Goal: Task Accomplishment & Management: Complete application form

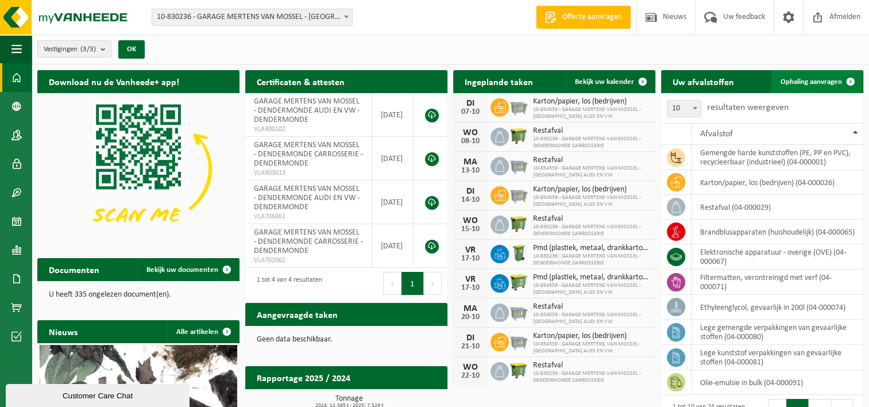
click at [806, 79] on span "Ophaling aanvragen" at bounding box center [811, 81] width 61 height 7
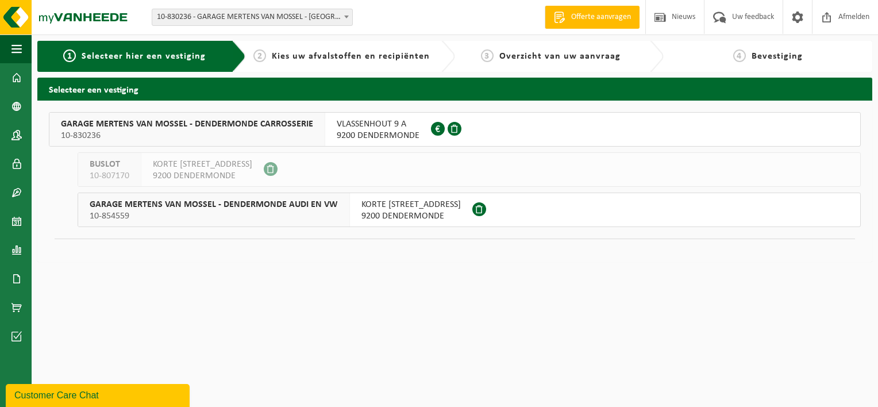
click at [168, 126] on span "GARAGE MERTENS VAN MOSSEL - DENDERMONDE CARROSSERIE" at bounding box center [187, 123] width 252 height 11
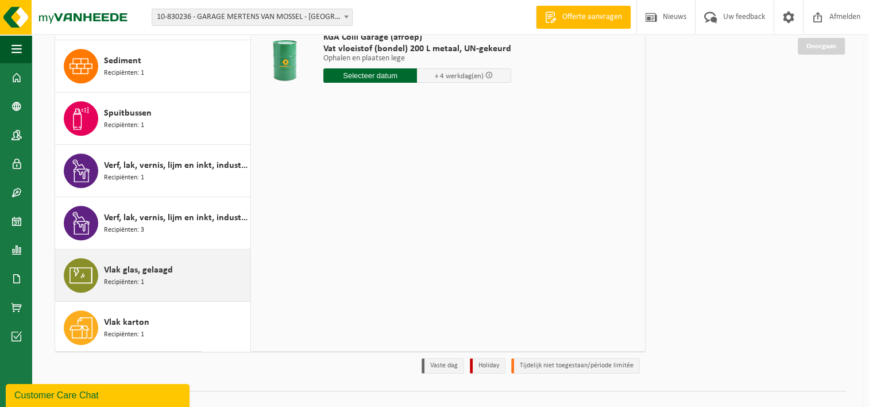
scroll to position [154, 0]
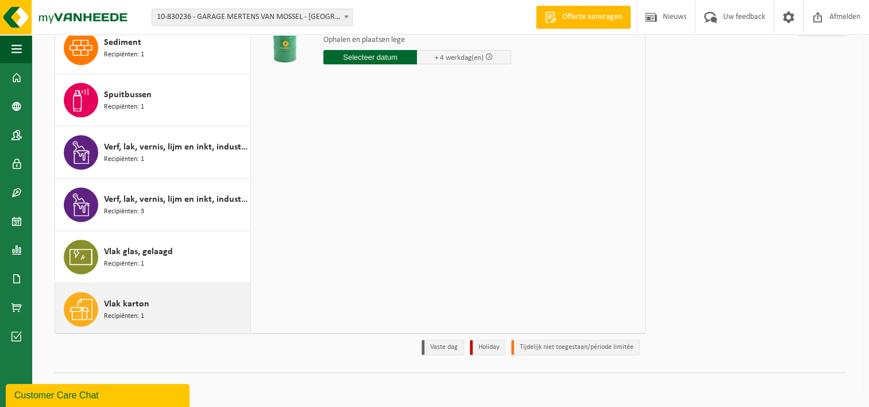
click at [125, 311] on span "Recipiënten: 1" at bounding box center [124, 316] width 40 height 11
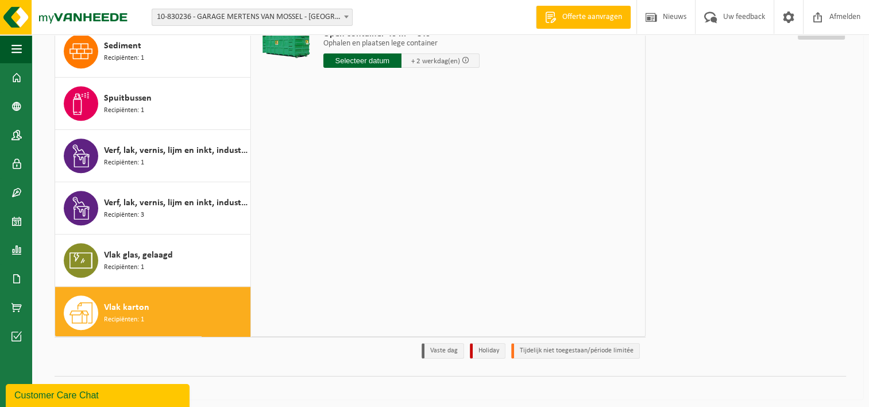
scroll to position [39, 0]
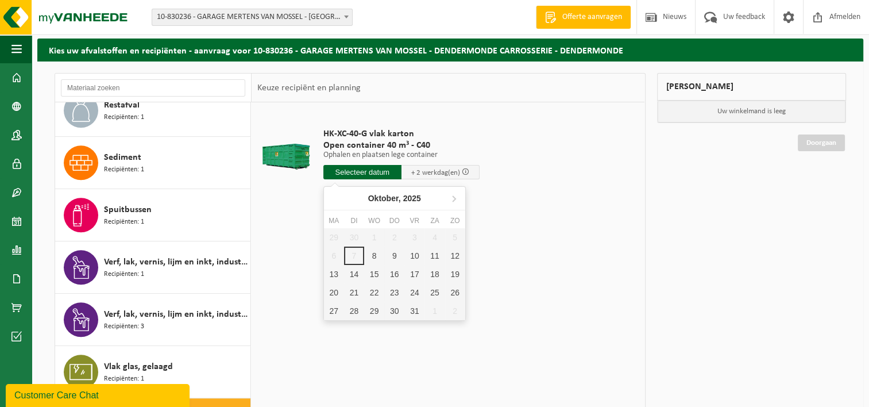
click at [354, 170] on input "text" at bounding box center [362, 172] width 78 height 14
click at [372, 252] on div "8" at bounding box center [374, 255] width 20 height 18
type input "Van 2025-10-08"
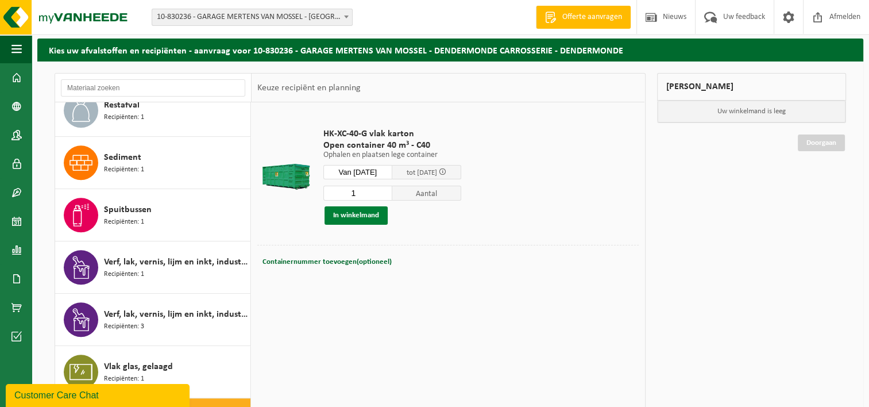
click at [352, 211] on button "In winkelmand" at bounding box center [356, 215] width 63 height 18
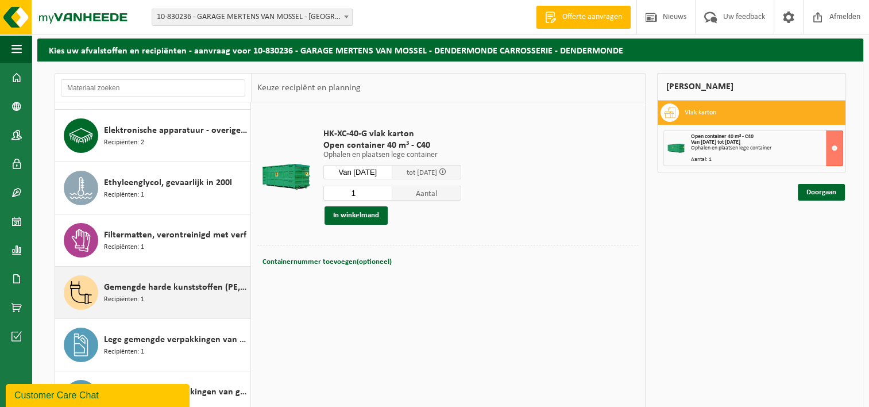
scroll to position [123, 0]
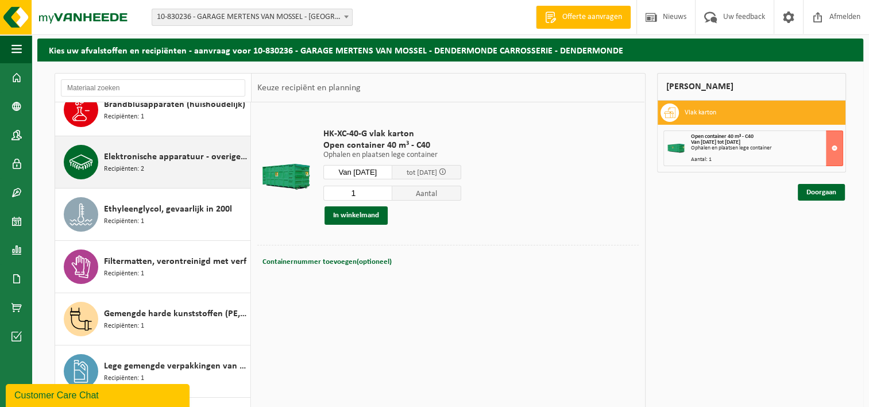
click at [165, 173] on div "Elektronische apparatuur - overige (OVE) Recipiënten: 2" at bounding box center [176, 162] width 144 height 34
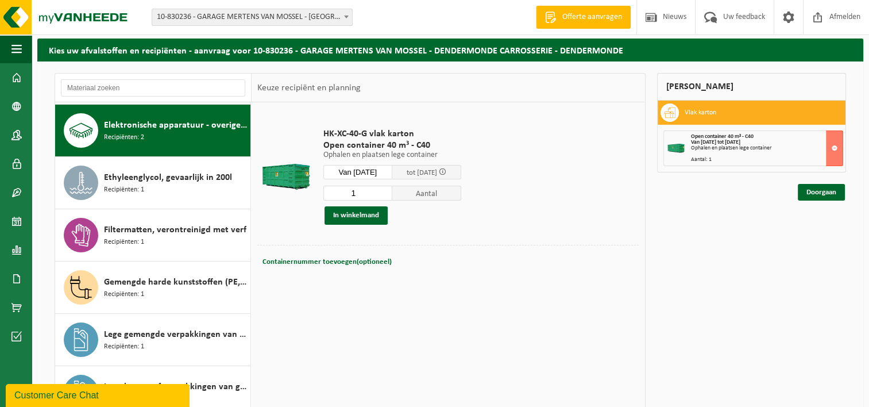
scroll to position [156, 0]
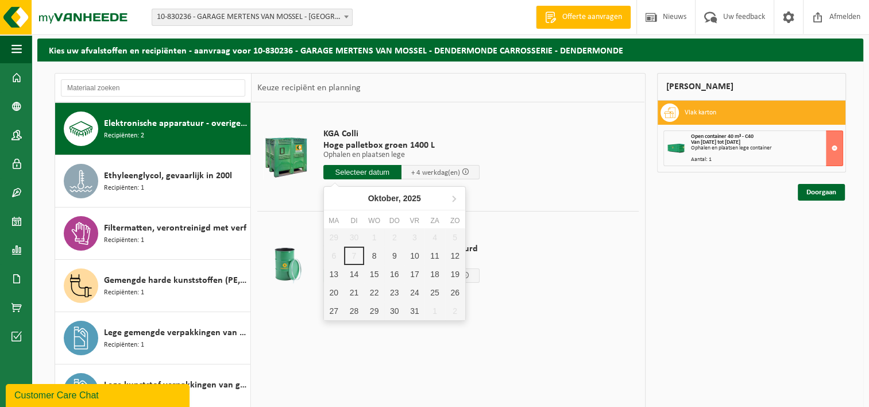
click at [364, 172] on input "text" at bounding box center [362, 172] width 78 height 14
click at [379, 257] on div "8" at bounding box center [374, 255] width 20 height 18
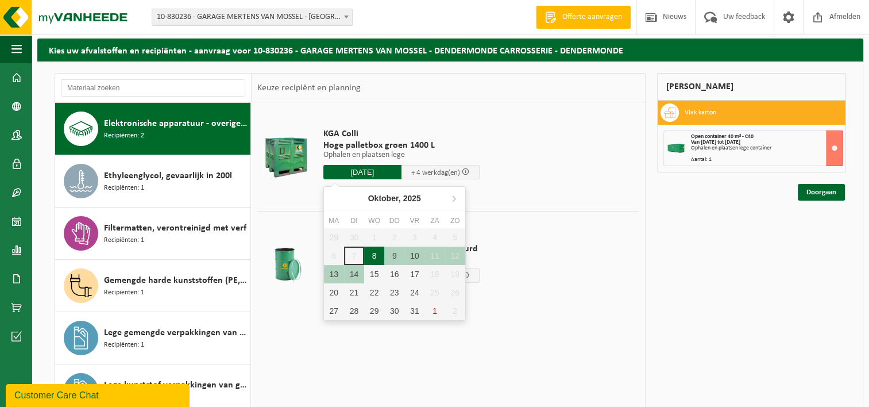
type input "Van 2025-10-08"
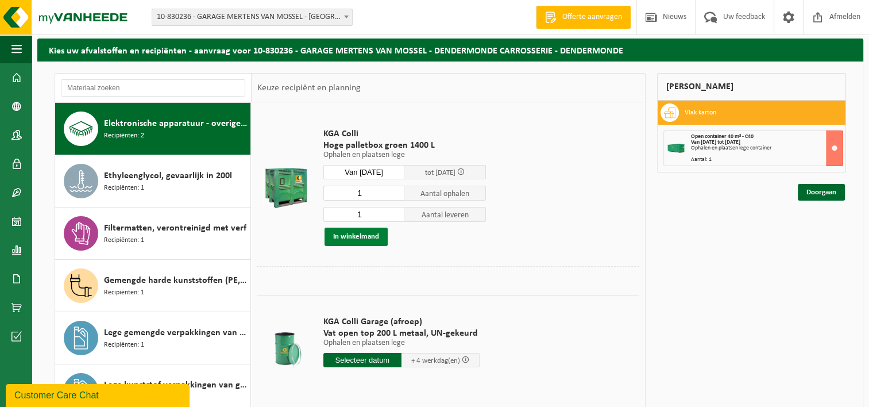
click at [362, 237] on button "In winkelmand" at bounding box center [356, 236] width 63 height 18
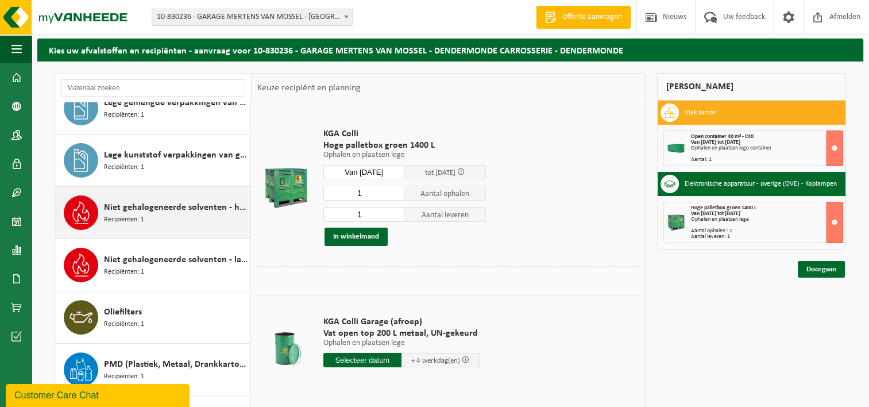
scroll to position [329, 0]
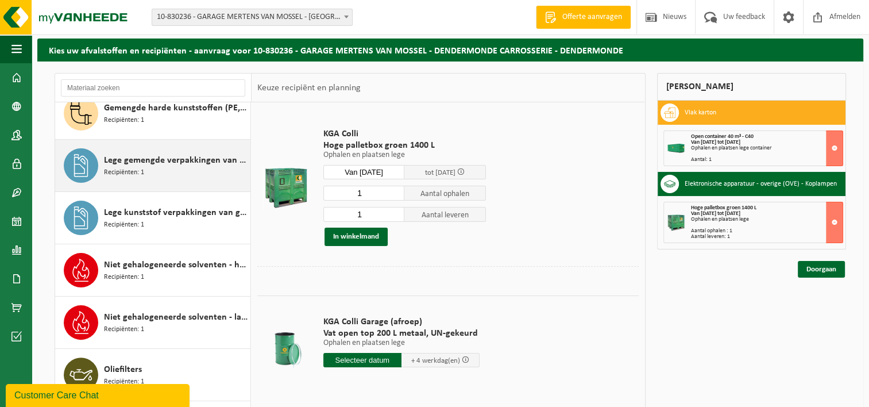
click at [174, 165] on div "Lege gemengde verpakkingen van gevaarlijke stoffen Recipiënten: 1" at bounding box center [176, 165] width 144 height 34
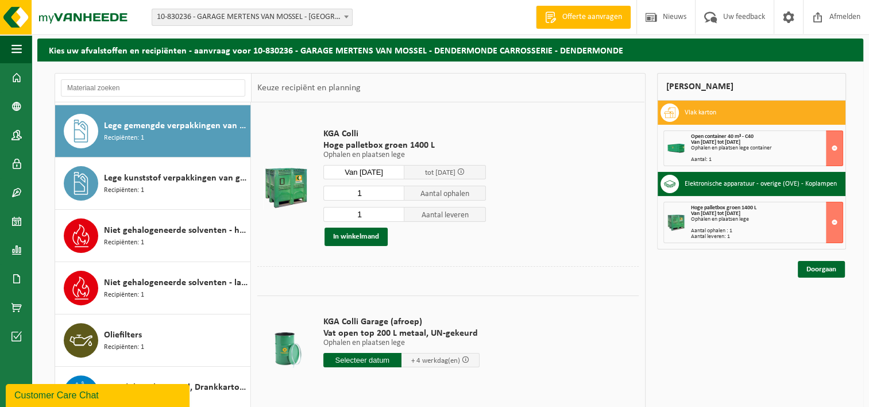
scroll to position [365, 0]
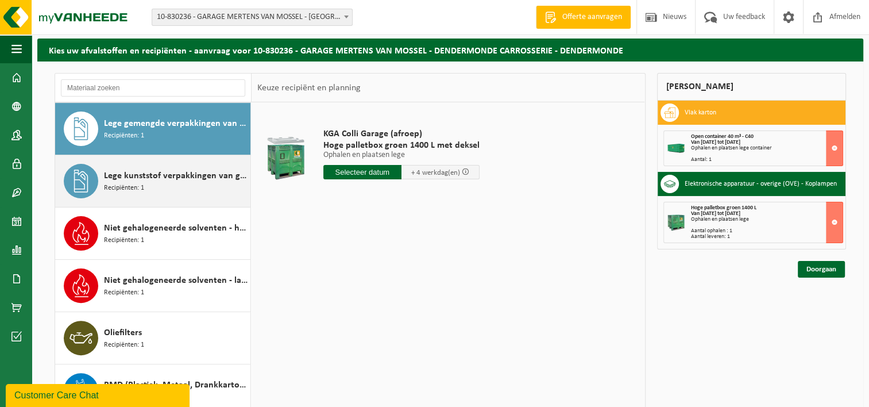
click at [153, 180] on span "Lege kunststof verpakkingen van gevaarlijke stoffen" at bounding box center [176, 176] width 144 height 14
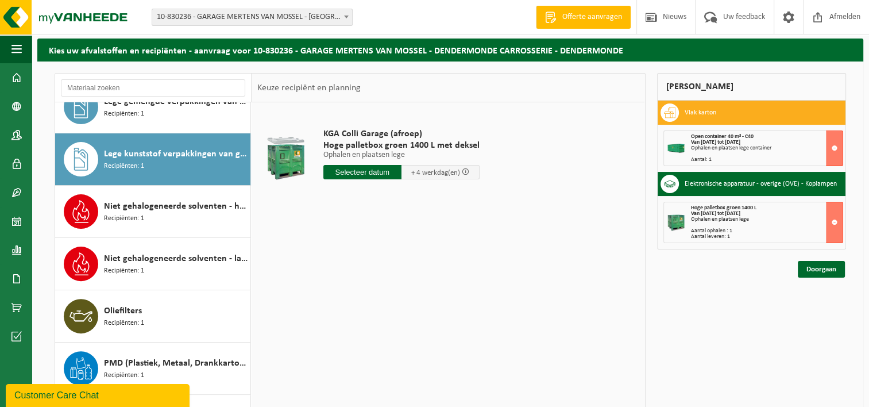
scroll to position [417, 0]
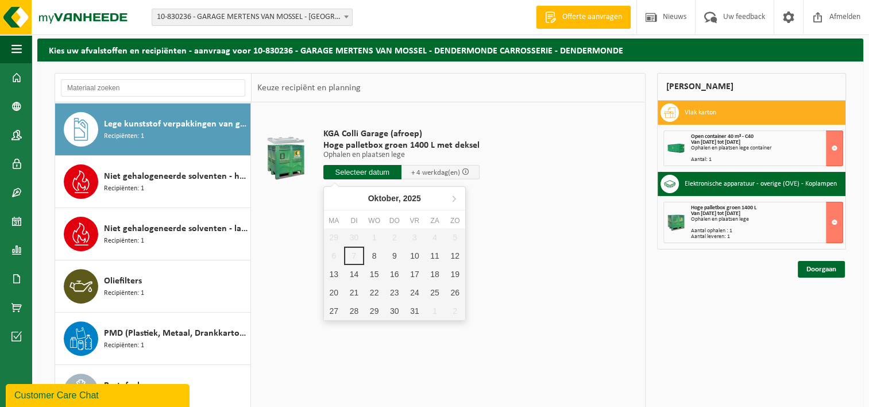
click at [360, 172] on input "text" at bounding box center [362, 172] width 78 height 14
click at [379, 254] on div "8" at bounding box center [374, 255] width 20 height 18
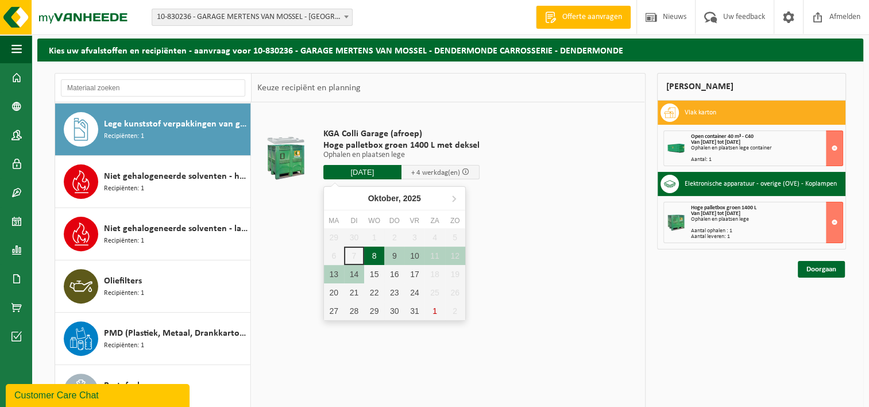
type input "Van 2025-10-08"
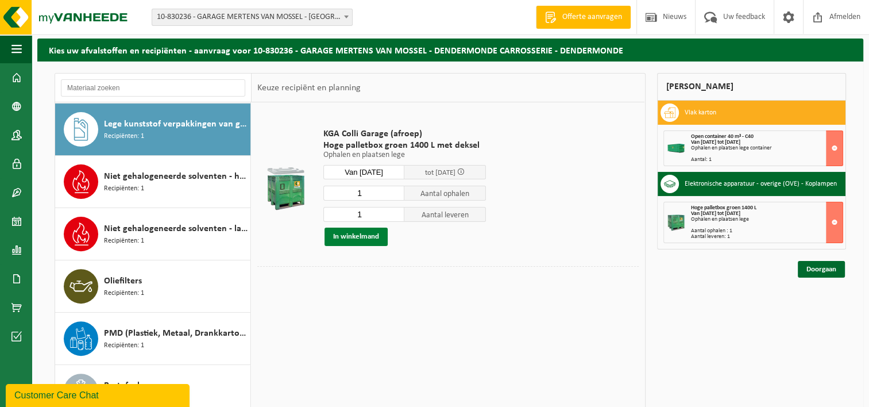
click at [360, 237] on button "In winkelmand" at bounding box center [356, 236] width 63 height 18
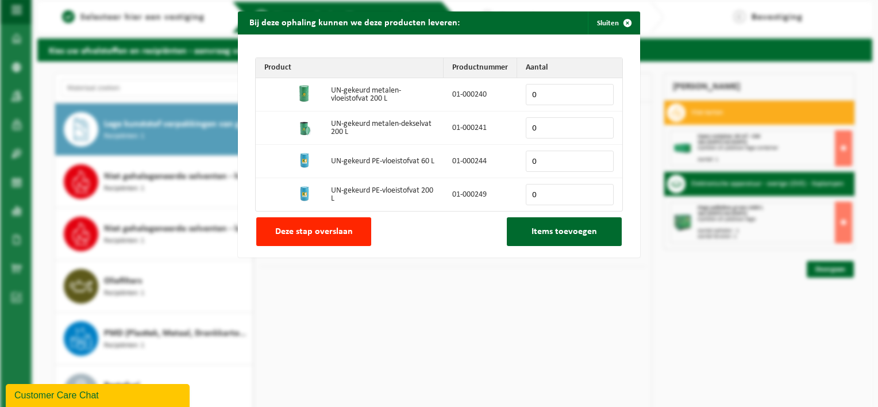
drag, startPoint x: 306, startPoint y: 230, endPoint x: 515, endPoint y: 349, distance: 241.1
click at [306, 231] on span "Deze stap overslaan" at bounding box center [314, 231] width 78 height 9
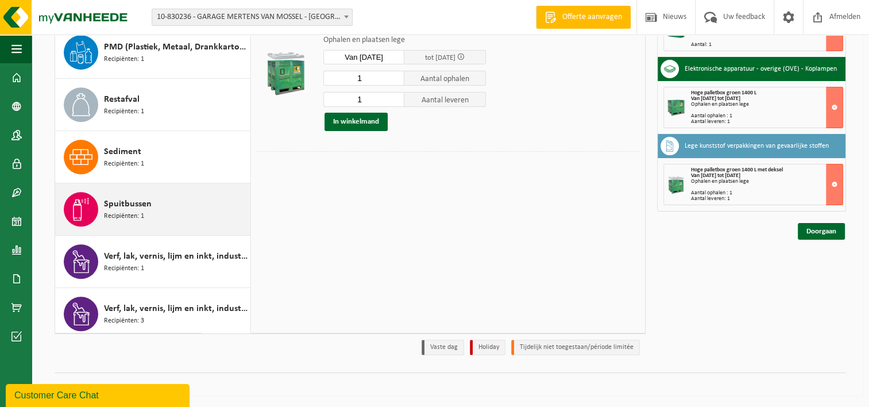
scroll to position [589, 0]
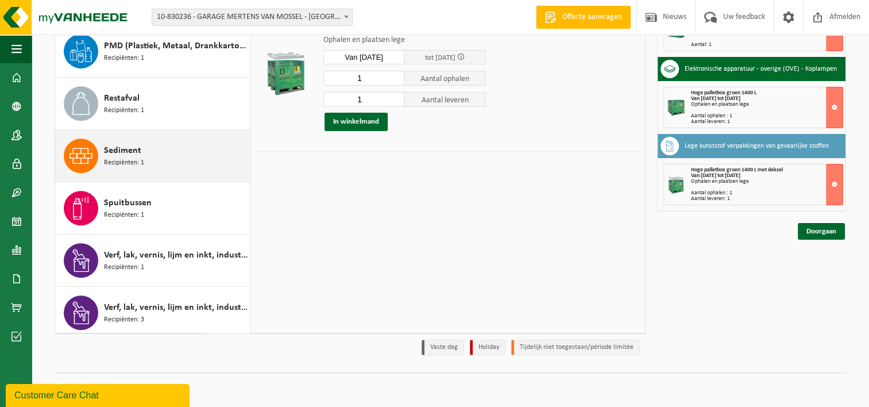
click at [115, 147] on span "Sediment" at bounding box center [122, 151] width 37 height 14
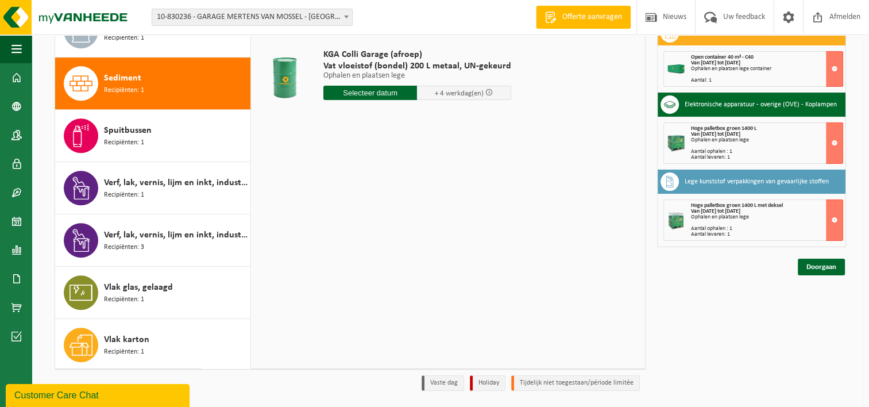
scroll to position [154, 0]
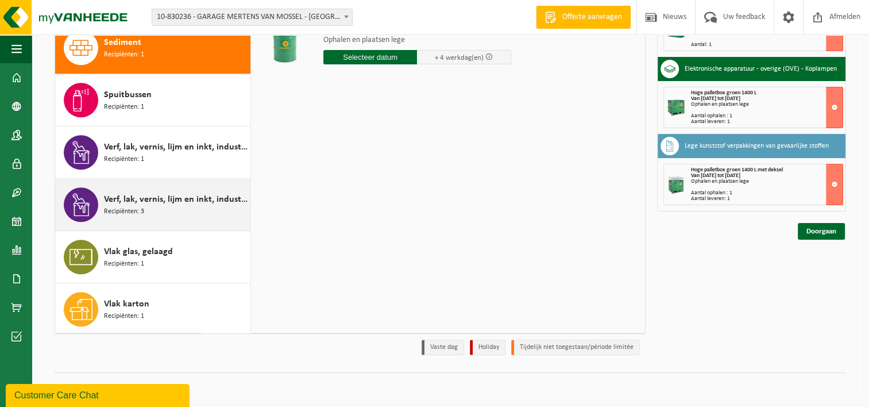
click at [162, 192] on span "Verf, lak, vernis, lijm en inkt, industrieel in kleinverpakking" at bounding box center [176, 199] width 144 height 14
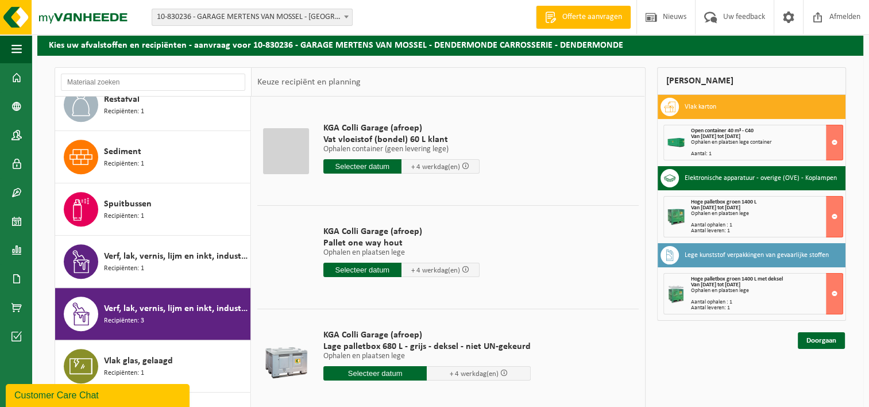
scroll to position [39, 0]
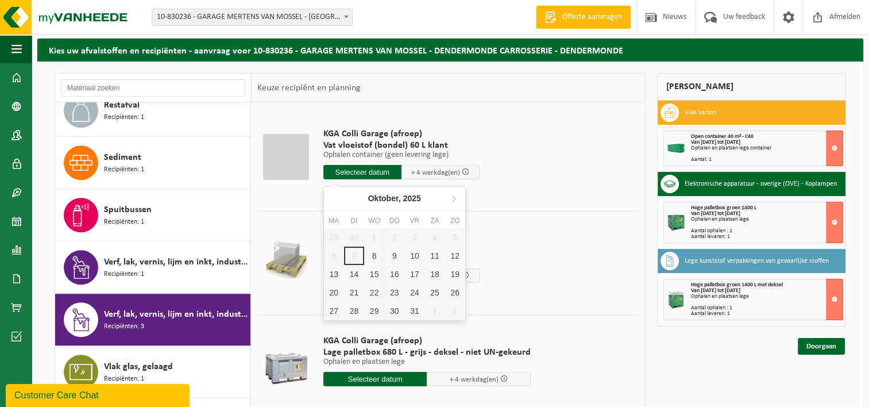
click at [353, 169] on input "text" at bounding box center [362, 172] width 78 height 14
click at [364, 172] on input "text" at bounding box center [362, 172] width 78 height 14
click at [374, 256] on div "8" at bounding box center [374, 255] width 20 height 18
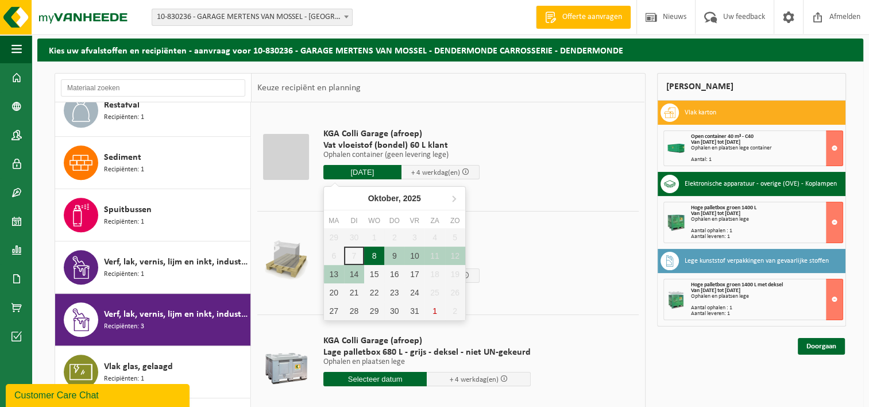
type input "Van 2025-10-08"
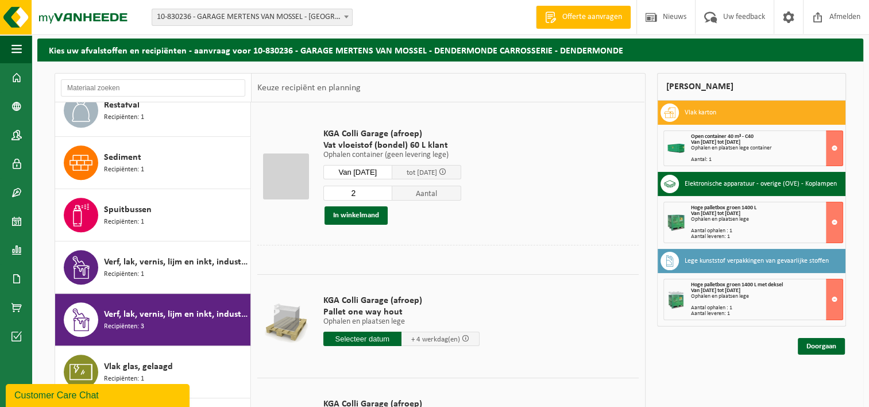
type input "2"
click at [387, 188] on input "2" at bounding box center [357, 193] width 69 height 15
click at [348, 211] on button "In winkelmand" at bounding box center [356, 215] width 63 height 18
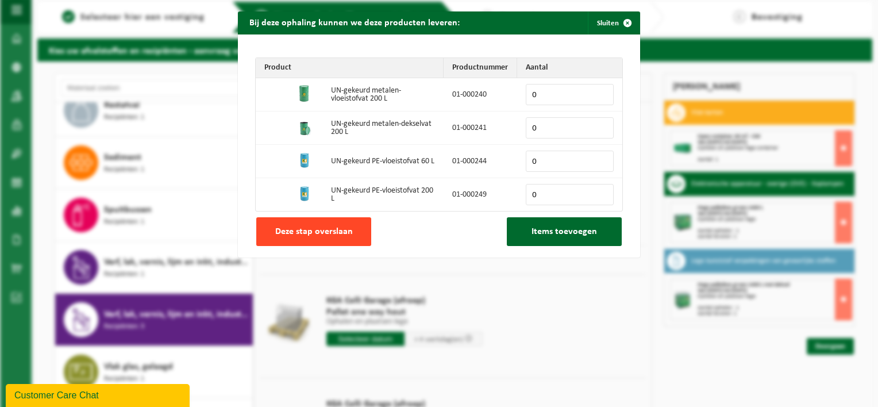
click at [329, 232] on span "Deze stap overslaan" at bounding box center [314, 231] width 78 height 9
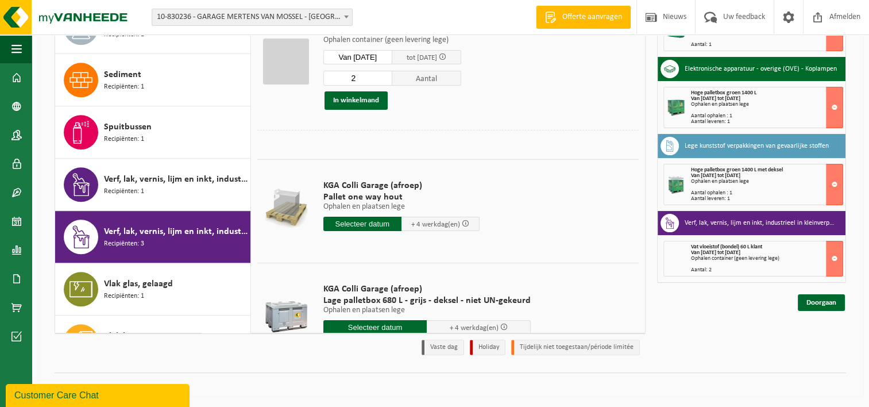
scroll to position [583, 0]
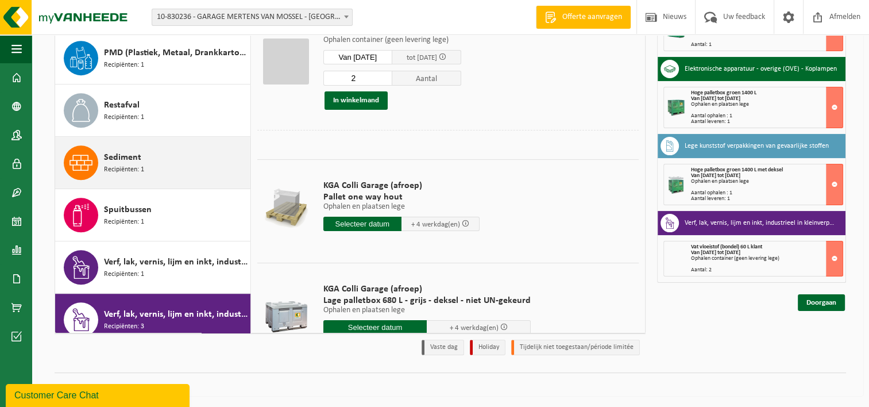
click at [113, 176] on div "Sediment Recipiënten: 1" at bounding box center [176, 162] width 144 height 34
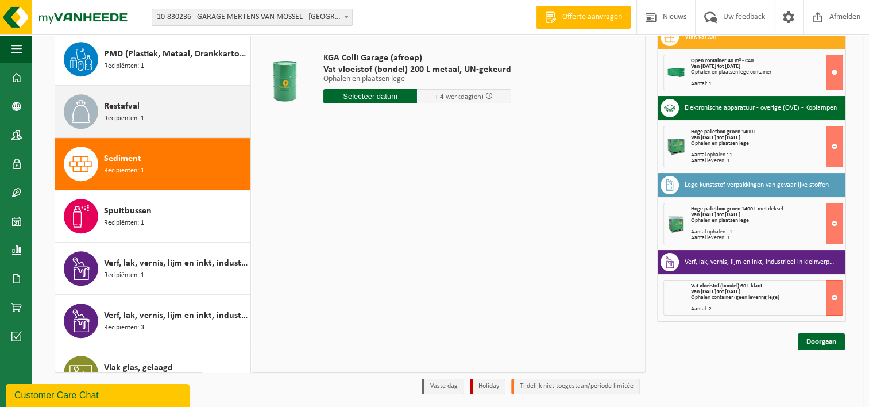
scroll to position [640, 0]
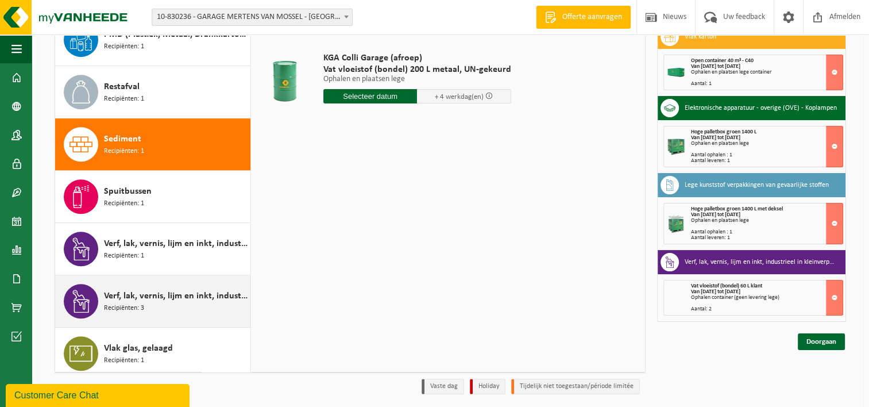
click at [149, 294] on span "Verf, lak, vernis, lijm en inkt, industrieel in kleinverpakking" at bounding box center [176, 296] width 144 height 14
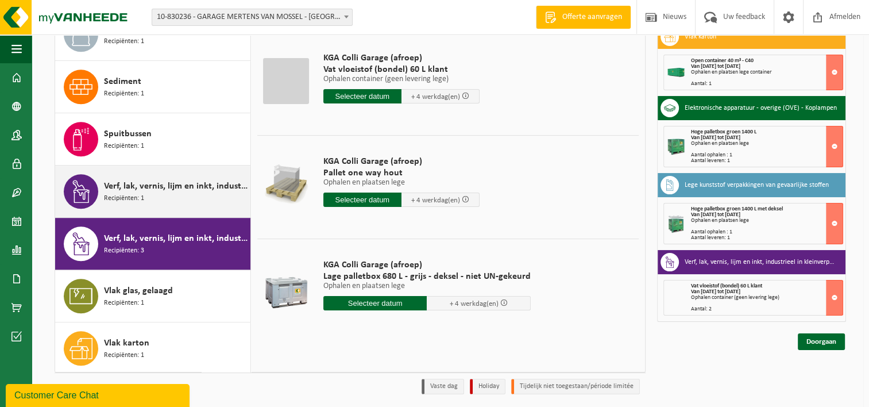
click at [142, 194] on span "Recipiënten: 1" at bounding box center [124, 198] width 40 height 11
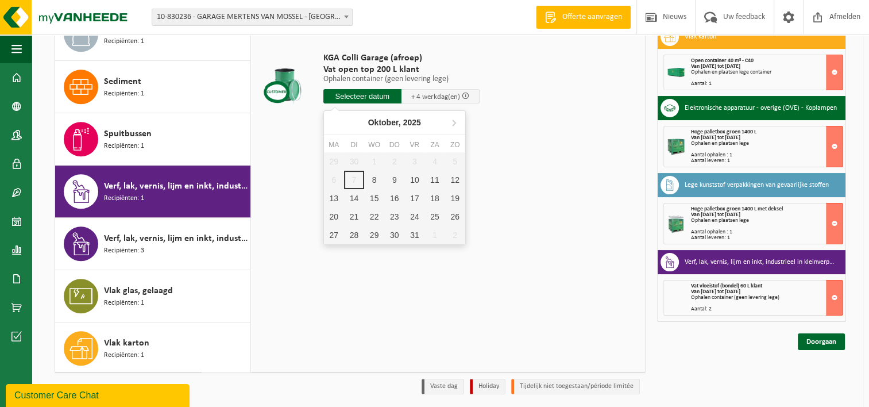
click at [353, 96] on input "text" at bounding box center [362, 96] width 78 height 14
click at [381, 179] on div "8" at bounding box center [374, 180] width 20 height 18
type input "Van 2025-10-08"
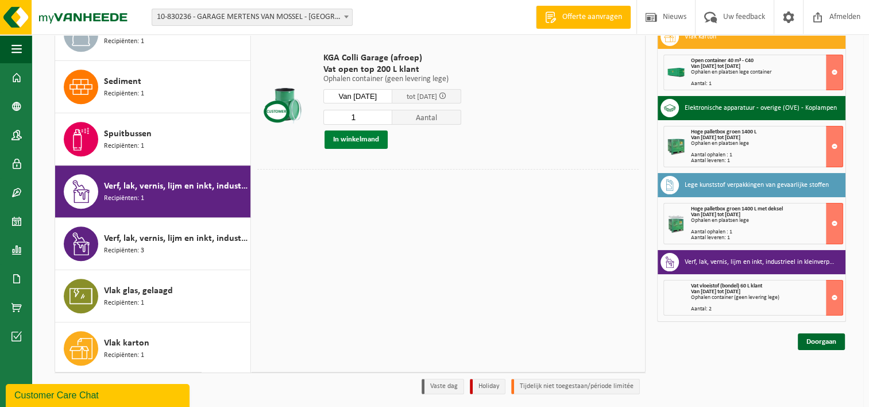
click at [364, 140] on button "In winkelmand" at bounding box center [356, 139] width 63 height 18
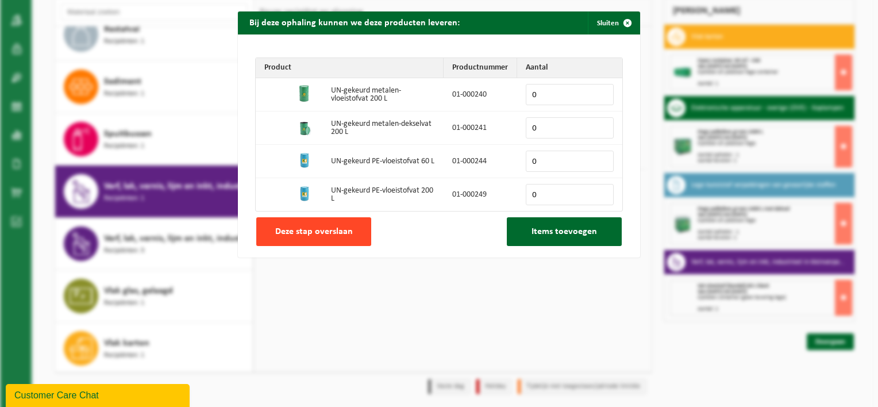
click at [301, 229] on span "Deze stap overslaan" at bounding box center [314, 231] width 78 height 9
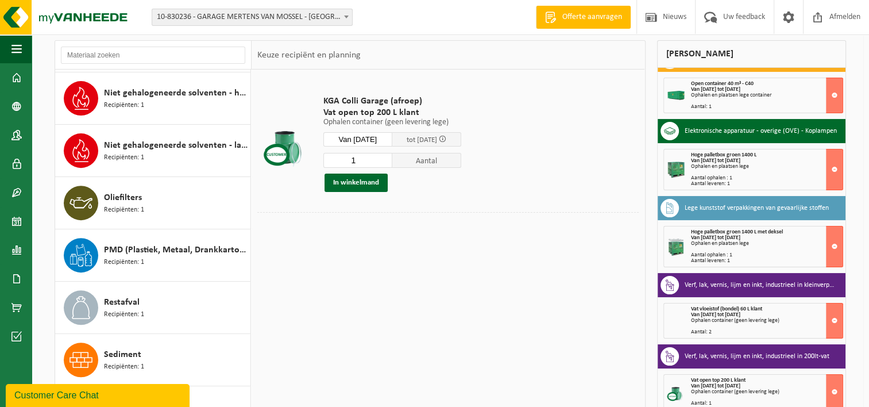
scroll to position [154, 0]
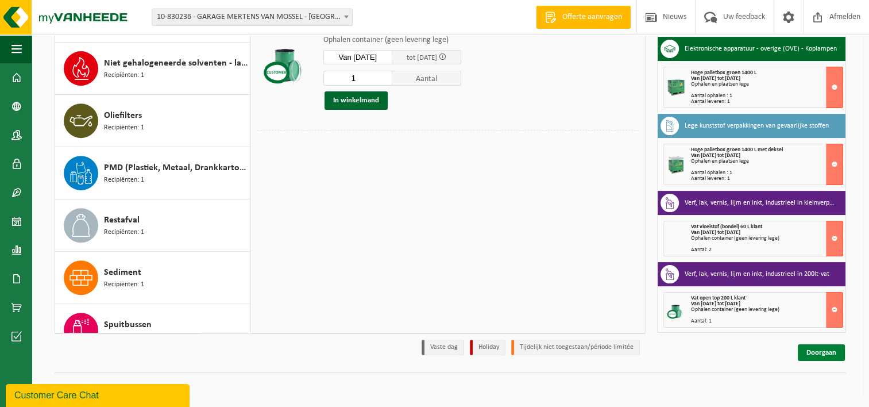
click at [830, 354] on link "Doorgaan" at bounding box center [821, 352] width 47 height 17
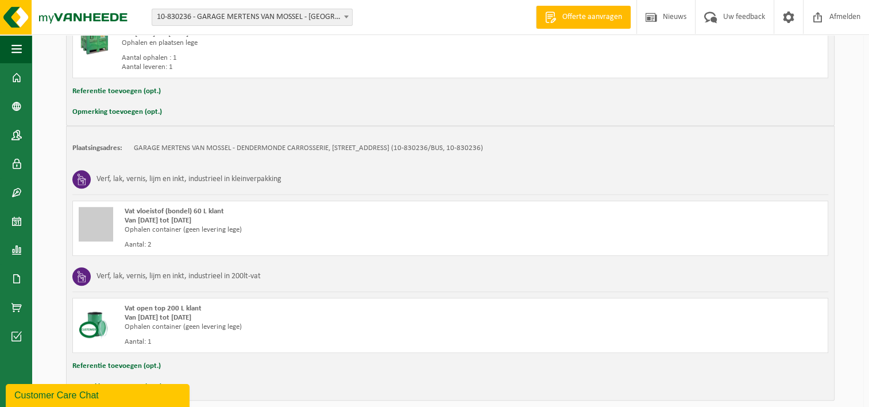
scroll to position [795, 0]
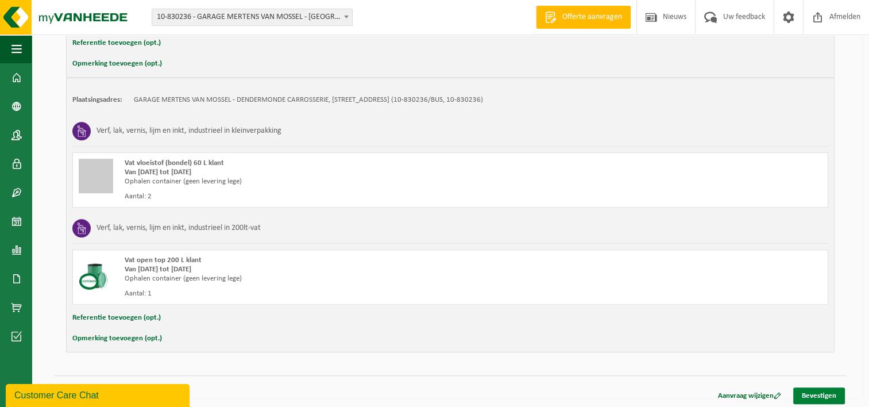
click at [818, 391] on link "Bevestigen" at bounding box center [819, 395] width 52 height 17
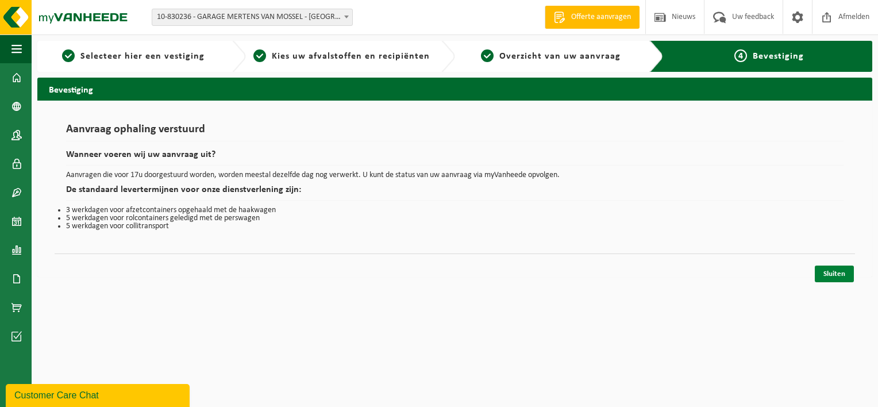
click at [824, 274] on link "Sluiten" at bounding box center [834, 273] width 39 height 17
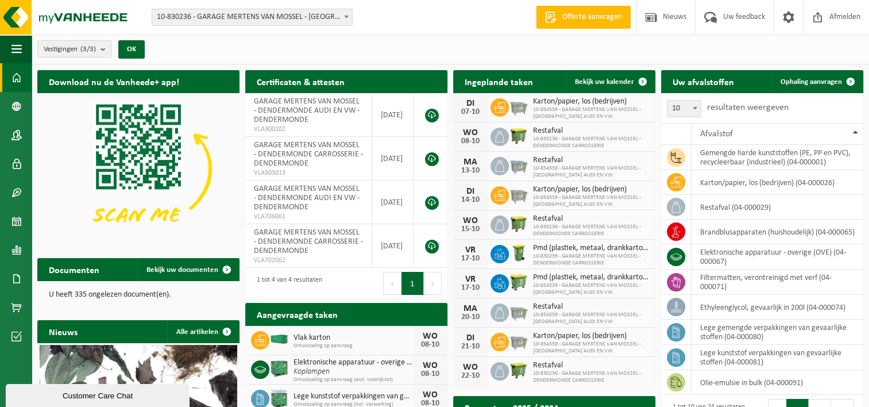
click at [120, 392] on div "Customer Care Chat" at bounding box center [97, 395] width 167 height 9
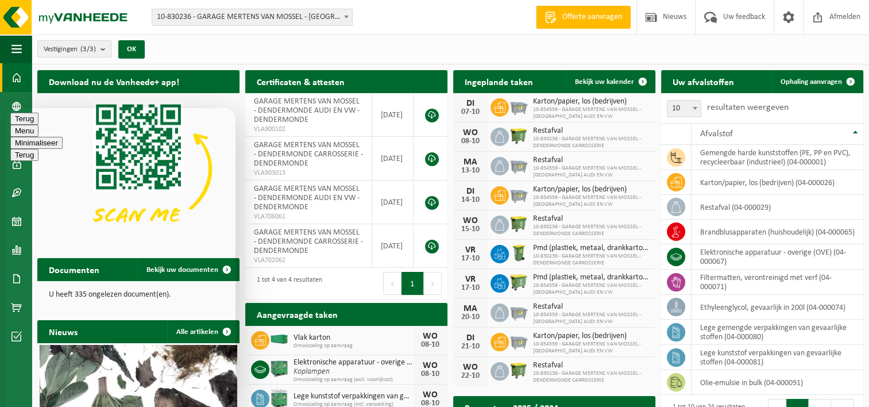
type textarea "b"
type textarea "Beste , ik wil nogmaals vragen om zeker onze folie zakken mee te nemen bij opha…"
type textarea "Van Mossel Carrosserie Dendermonde"
